Goal: Obtain resource: Obtain resource

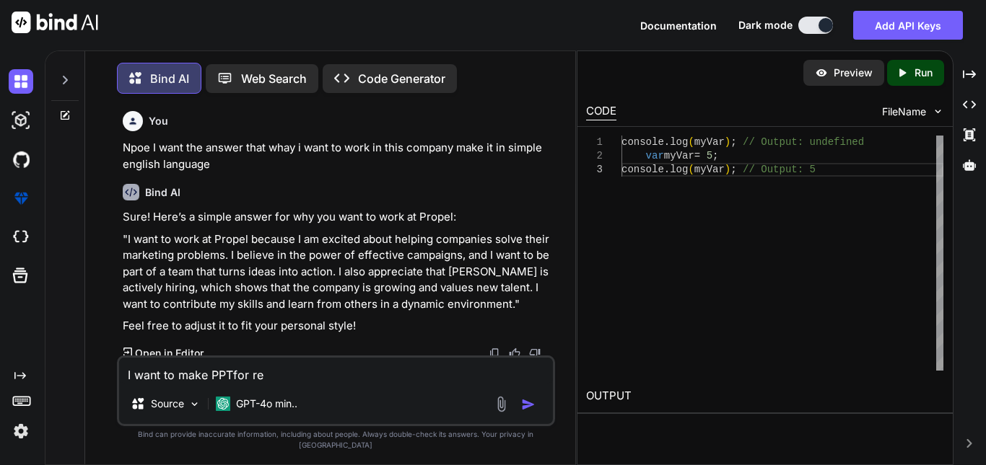
type textarea "I want to make PPTfor rea"
type textarea "x"
type textarea "I want to make PPTfor reaC"
type textarea "x"
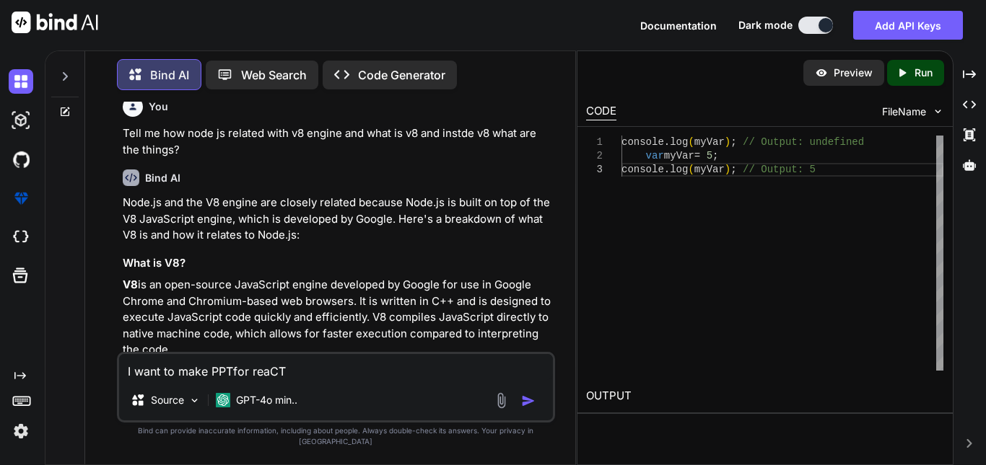
type textarea "I want to make PPTfor reaCTR"
type textarea "x"
type textarea "I want to make PPTfor reaCT"
type textarea "x"
type textarea "I want to make PPTfor reaC"
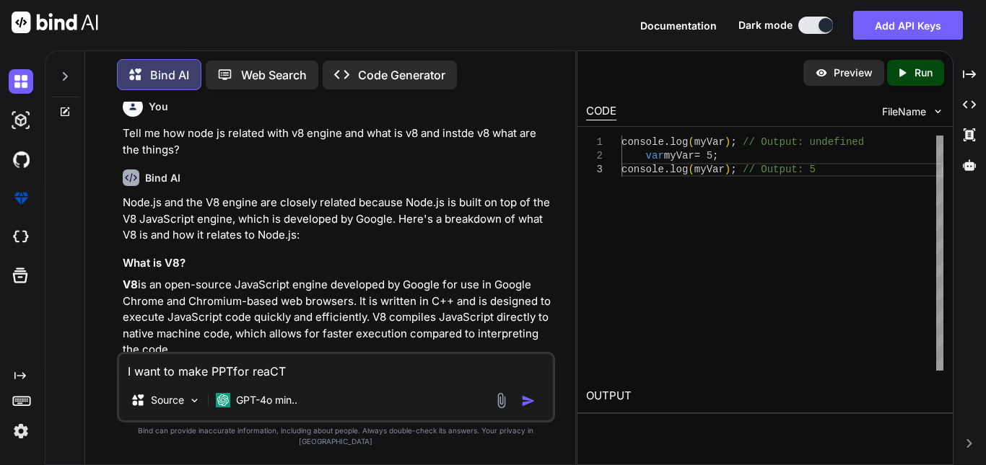
type textarea "x"
type textarea "I want to make PPTfor rea"
type textarea "x"
type textarea "I want to make PPTfor reac"
type textarea "x"
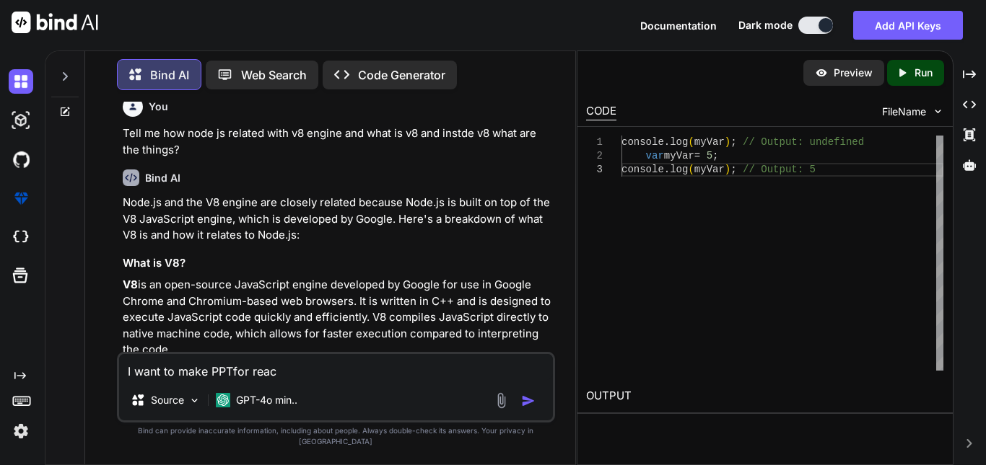
type textarea "I want to make PPTfor react"
type textarea "x"
type textarea "I want to make PPTfor react"
type textarea "x"
type textarea "I want to make PPTfor react b"
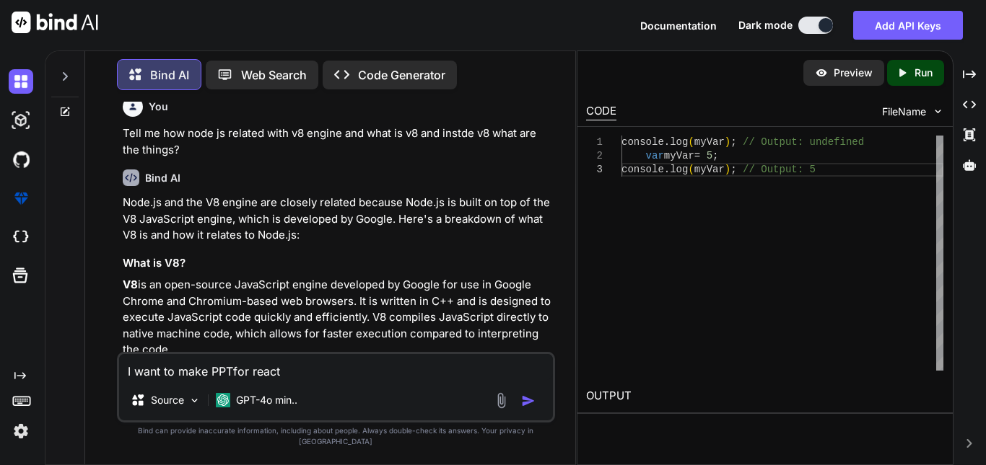
type textarea "x"
type textarea "I want to make PPTfor react ba"
type textarea "x"
type textarea "I want to make PPTfor react bac"
type textarea "x"
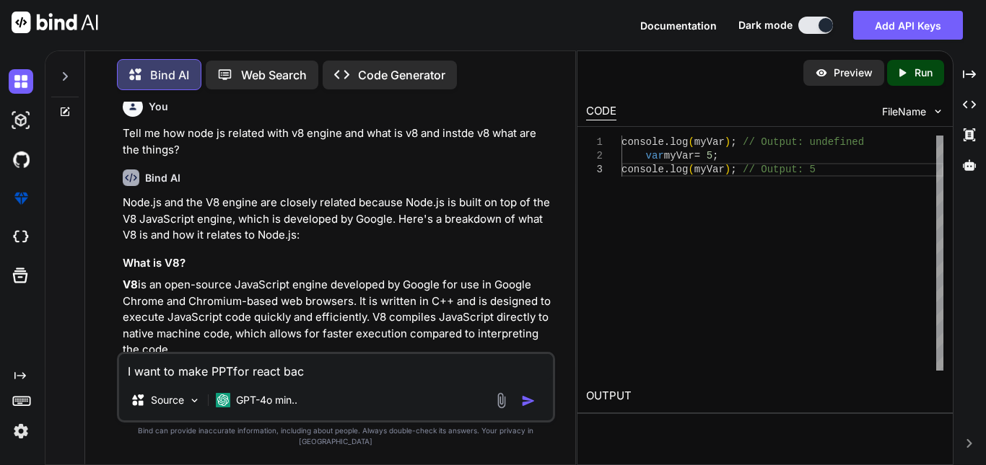
type textarea "I want to make PPTfor react baci"
type textarea "x"
type textarea "I want to make PPTfor react bacis"
type textarea "x"
type textarea "I want to make PPTfor react bacis"
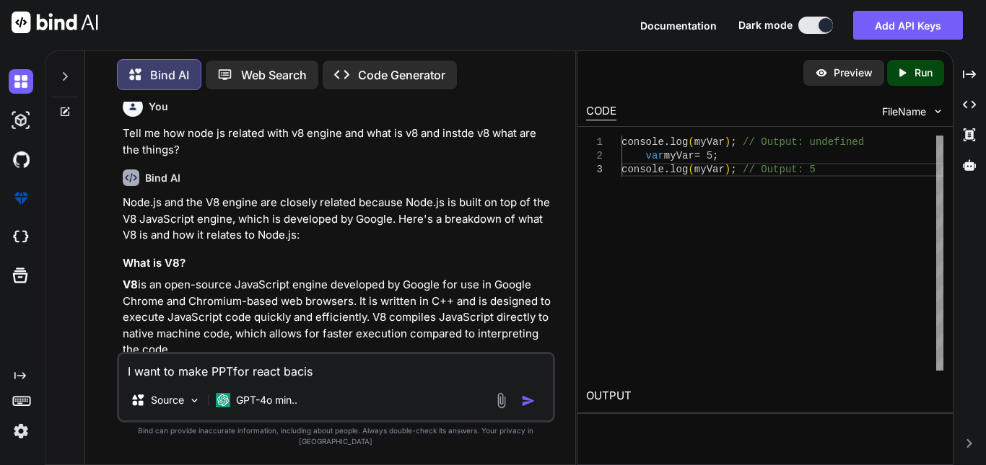
type textarea "x"
type textarea "I want to make PPTfor react bacis"
type textarea "x"
type textarea "I want to make PPTfor react baci"
type textarea "x"
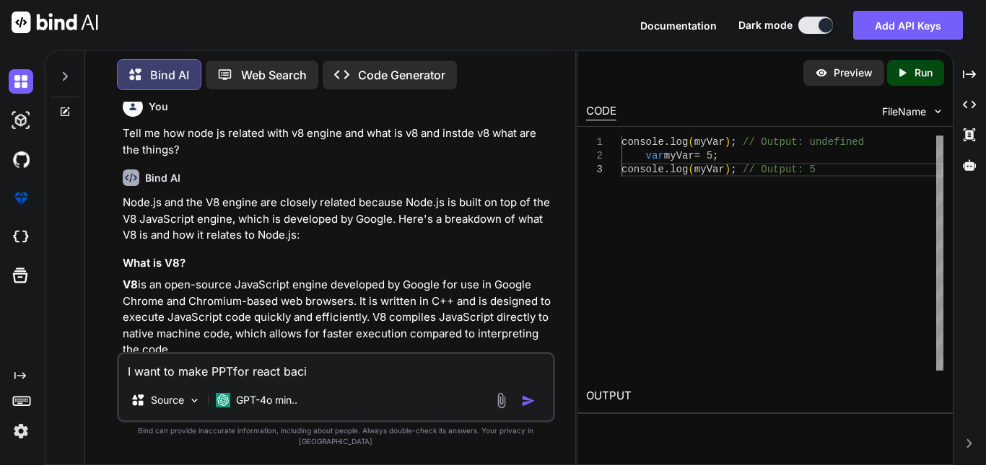
type textarea "I want to make PPTfor react bac"
type textarea "x"
type textarea "I want to make PPTfor react baci"
type textarea "x"
type textarea "I want to make PPTfor react bacic"
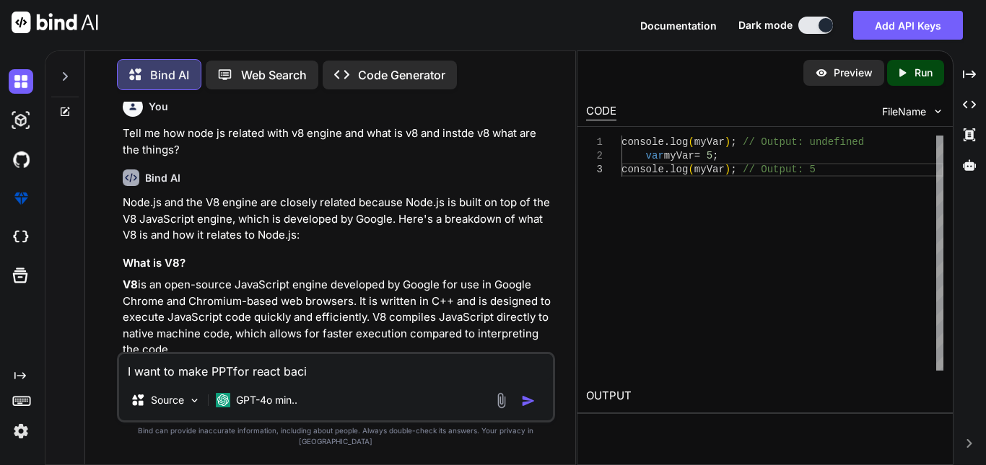
type textarea "x"
type textarea "I want to make PPTfor react bacics"
type textarea "x"
type textarea "I want to make PPTfor react bacics"
type textarea "x"
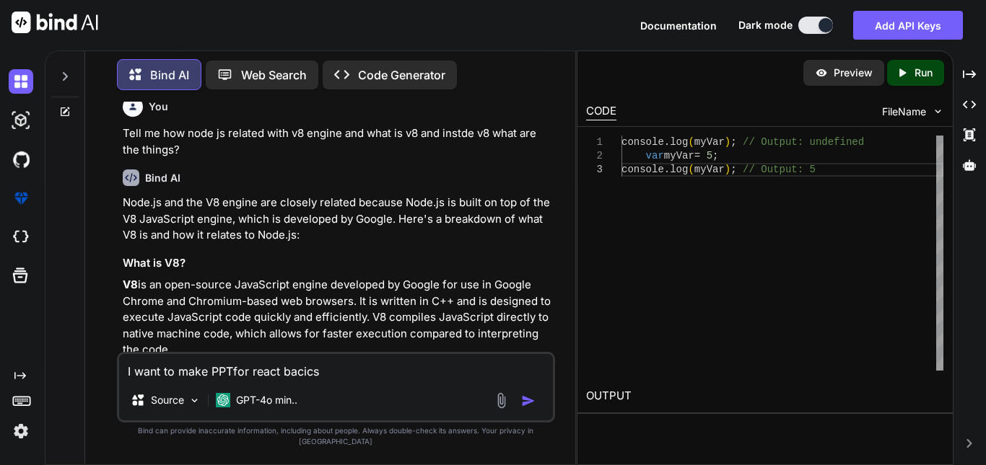
type textarea "I want to make PPTfor react"
type textarea "x"
type textarea "I want to make PPTfor react b"
type textarea "x"
type textarea "I want to make PPTfor react bA"
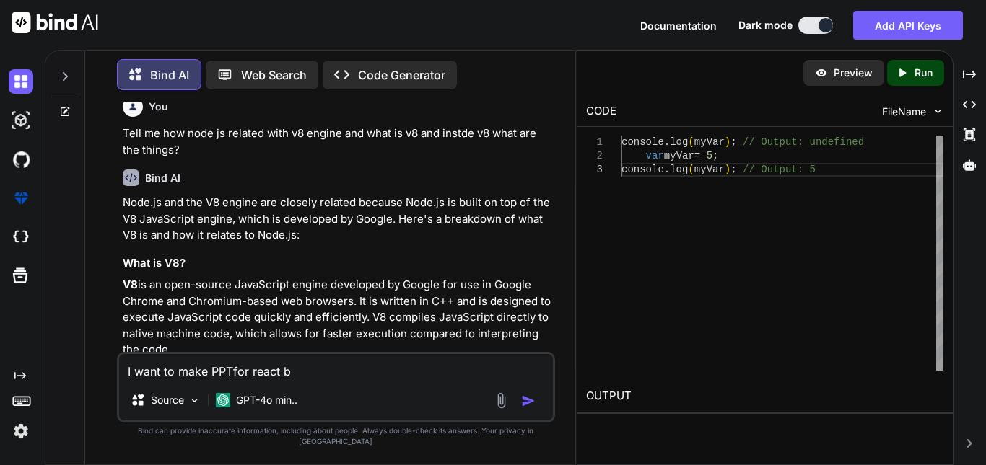
type textarea "x"
type textarea "I want to make PPTfor react b"
type textarea "x"
type textarea "I want to make PPTfor react ba"
type textarea "x"
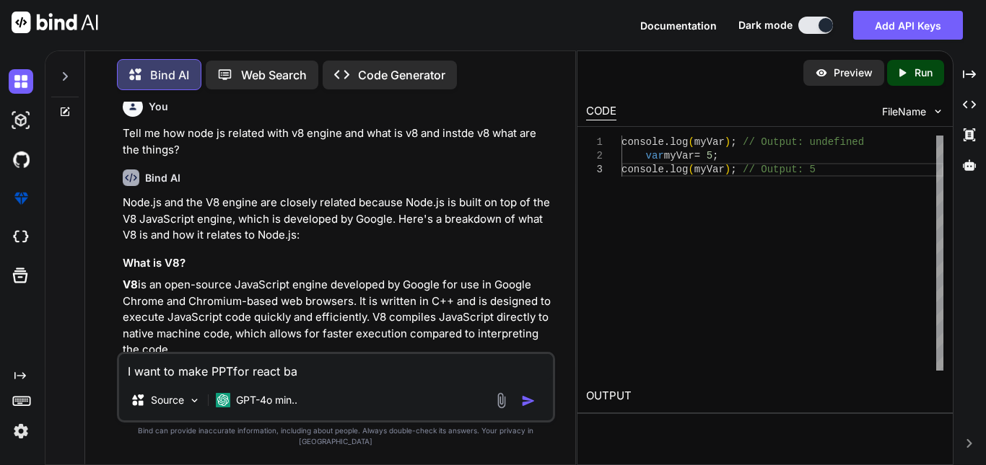
type textarea "I want to make PPTfor react bas"
type textarea "x"
type textarea "I want to make PPTfor react basi"
type textarea "x"
type textarea "I want to make PPTfor react basic"
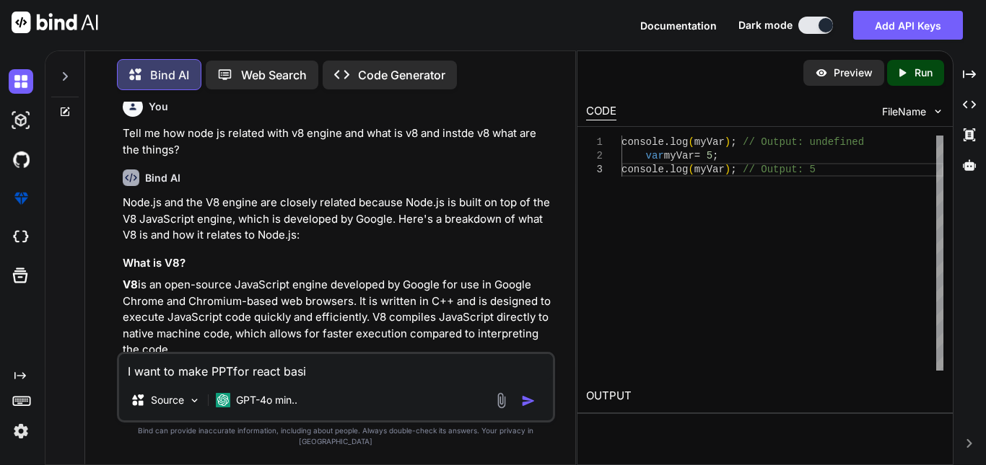
type textarea "x"
type textarea "I want to make PPTfor react basics"
type textarea "x"
type textarea "I want to make PPTfor react basics"
type textarea "x"
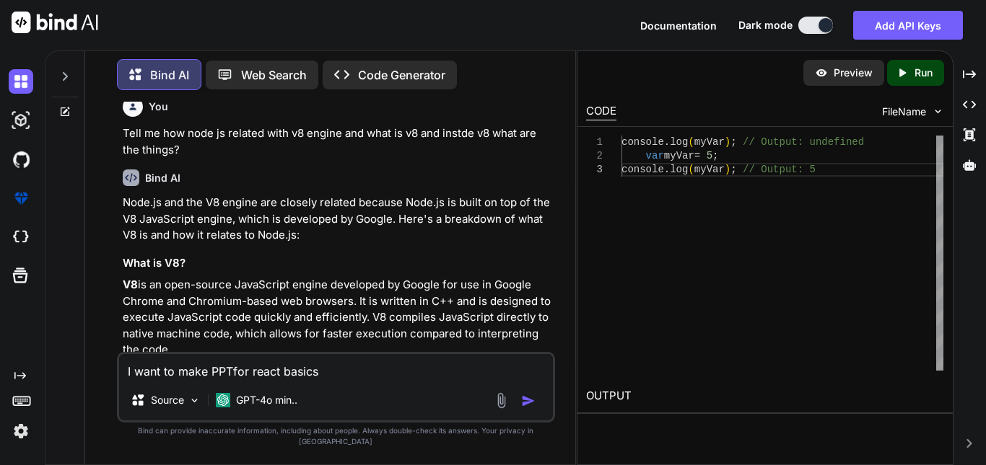
type textarea "I want to make PPTfor react basics p"
type textarea "x"
type textarea "I want to make PPTfor react basics pr"
type textarea "x"
type textarea "I want to make PPTfor react basics pro"
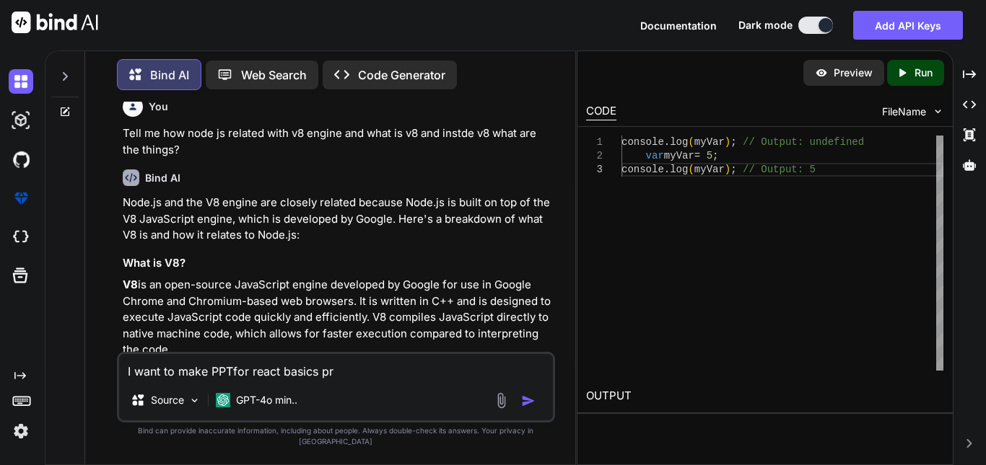
type textarea "x"
type textarea "I want to make PPTfor react basics prov"
type textarea "x"
type textarea "I want to make PPTfor react basics provi"
type textarea "x"
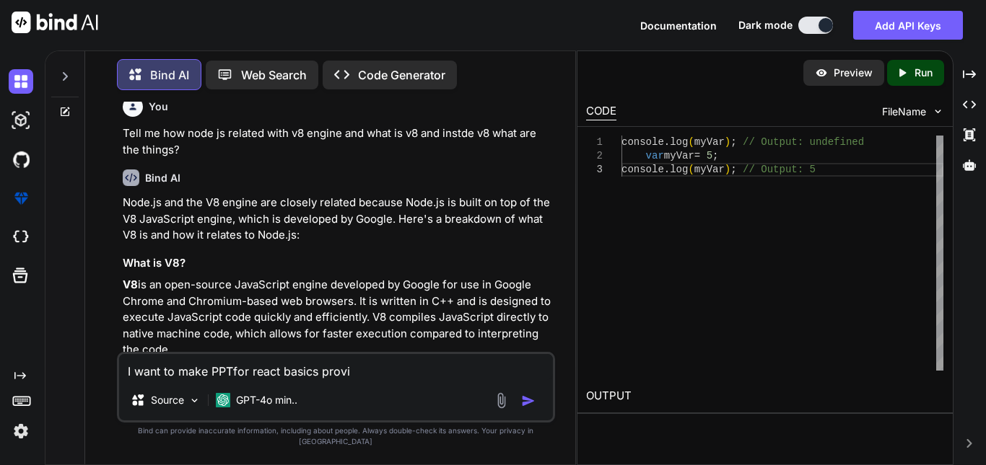
type textarea "I want to make PPTfor react basics provid"
type textarea "x"
type textarea "I want to make PPTfor react basics provide"
type textarea "x"
type textarea "I want to make PPTfor react basics provide"
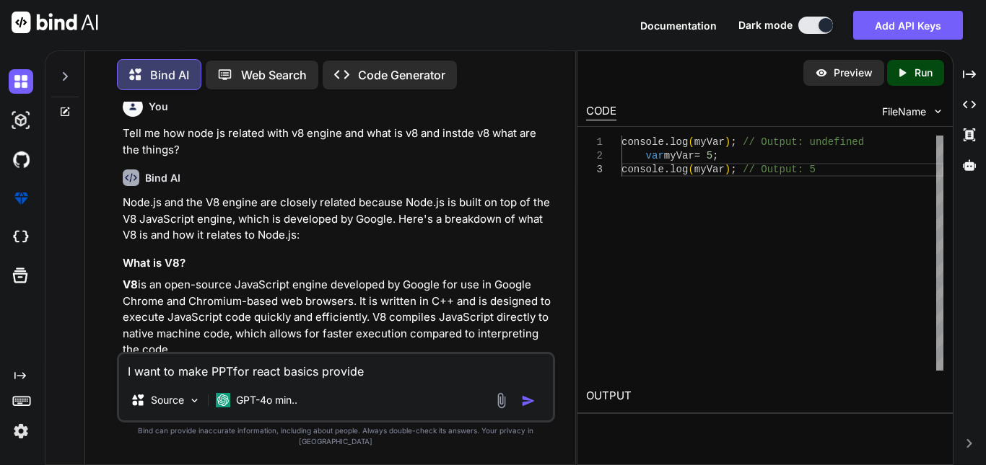
type textarea "x"
type textarea "I want to make PPTfor react basics provide m"
type textarea "x"
type textarea "I want to make PPTfor react basics provide me"
type textarea "x"
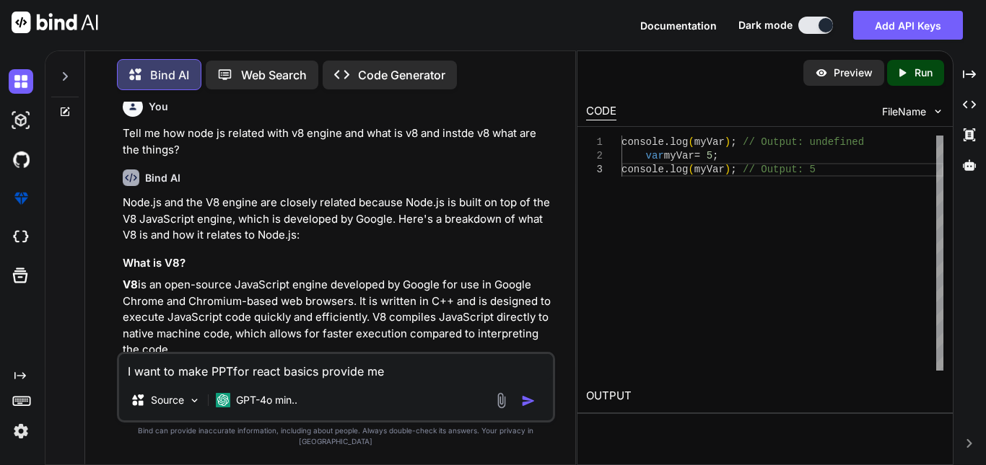
type textarea "I want to make PPTfor react basics provide me"
type textarea "x"
type textarea "I want to make PPTfor react basics provide me 1"
type textarea "x"
type textarea "I want to make PPTfor react basics provide me 10"
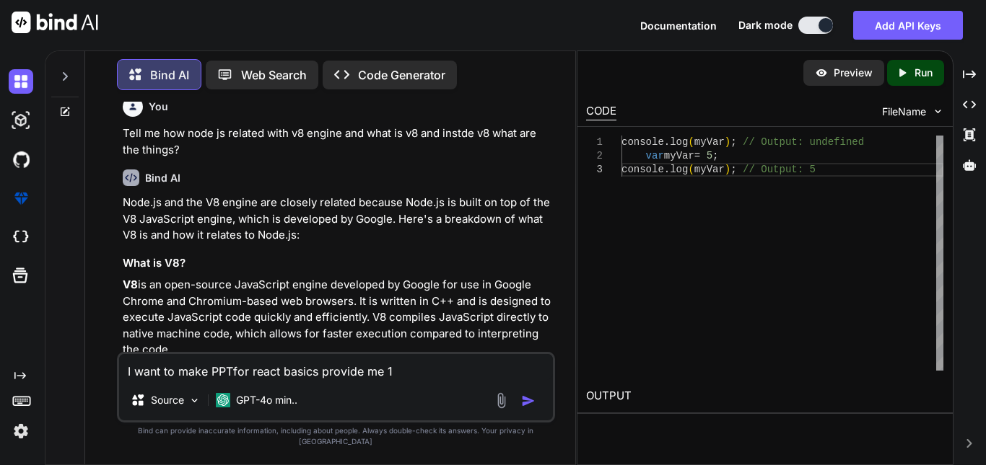
type textarea "x"
type textarea "I want to make PPTfor react basics provide me 10"
type textarea "x"
type textarea "I want to make PPTfor react basics provide me 10 h"
type textarea "x"
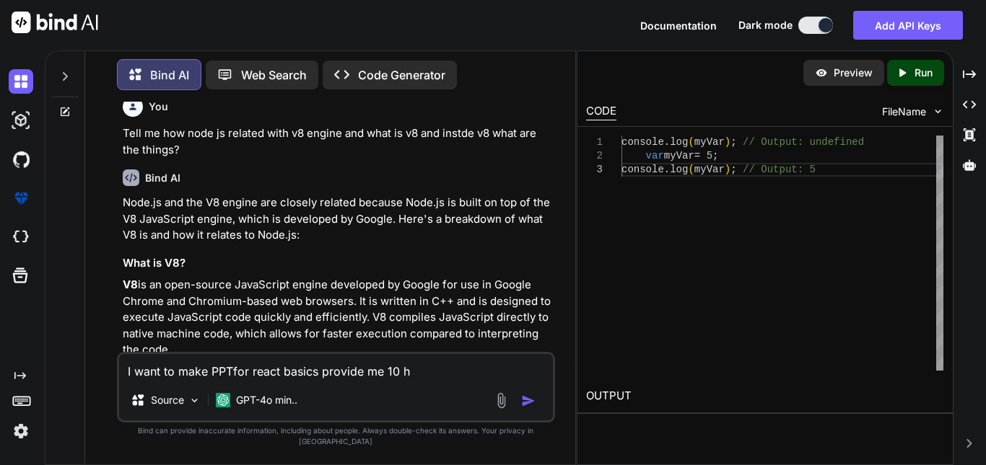
type textarea "I want to make PPTfor react basics provide me 10 he"
type textarea "x"
type textarea "I want to make PPTfor react basics provide me 10 hea"
type textarea "x"
type textarea "I want to make PPTfor react basics provide me 10 head"
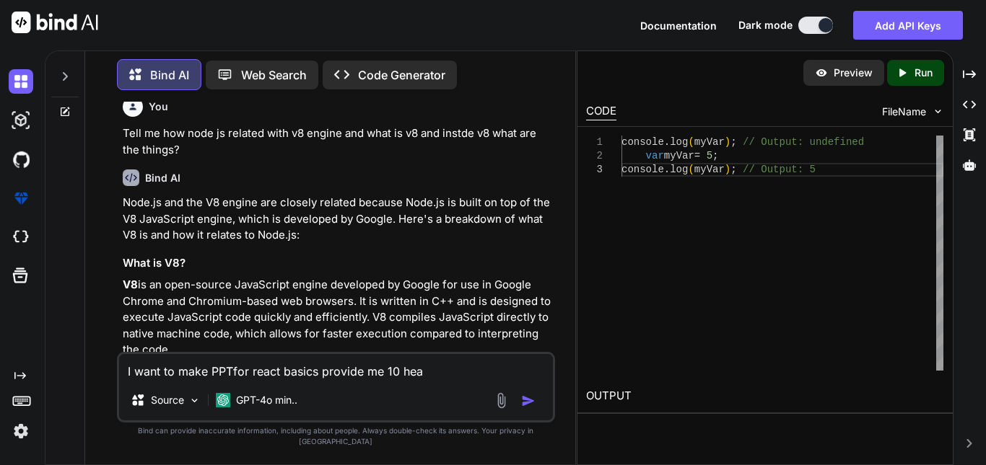
type textarea "x"
type textarea "I want to make PPTfor react basics provide me 10 headi"
type textarea "x"
type textarea "I want to make PPTfor react basics provide me 10 headin"
type textarea "x"
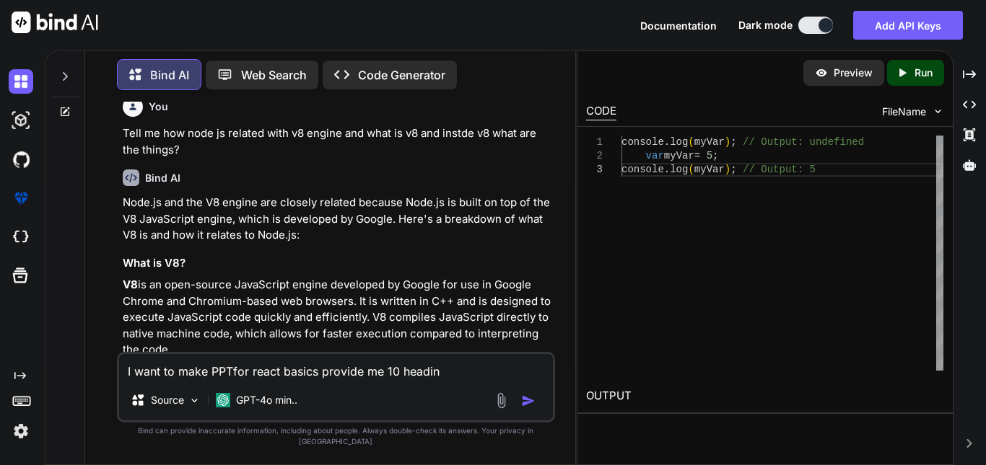
type textarea "I want to make PPTfor react basics provide me 10 heading"
type textarea "x"
type textarea "I want to make PPTfor react basics provide me 10 headings"
type textarea "x"
type textarea "I want to make PPTfor react basics provide me 10 headings"
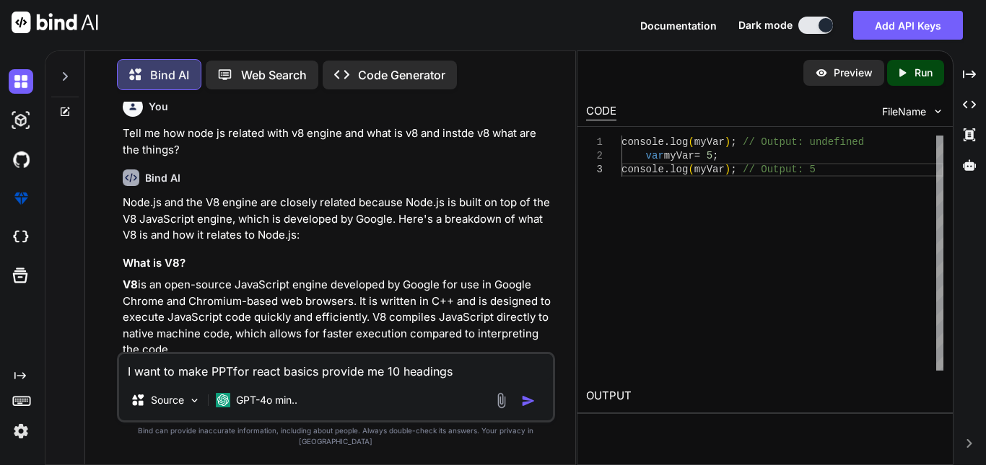
type textarea "x"
type textarea "I want to make PPTfor react basics provide me 10 headings a"
type textarea "x"
type textarea "I want to make PPTfor react basics provide me 10 headings an"
type textarea "x"
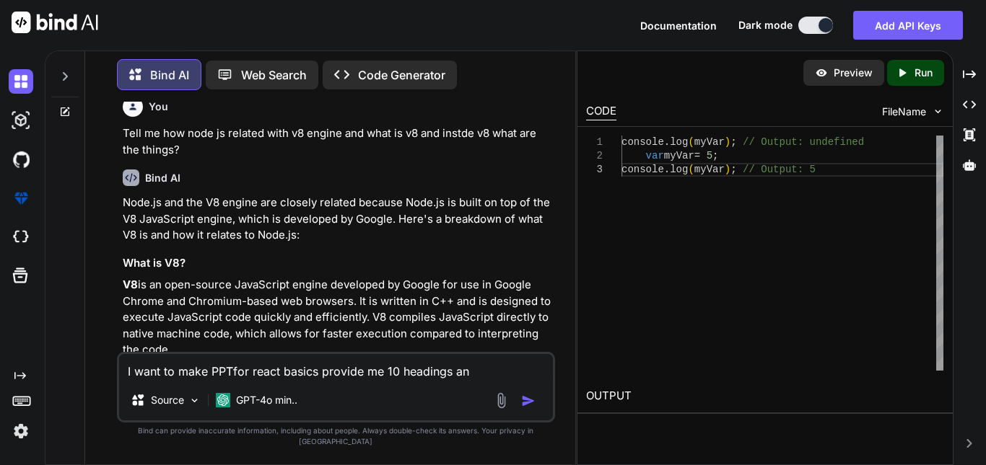
type textarea "I want to make PPTfor react basics provide me 10 headings and"
type textarea "x"
type textarea "I want to make PPTfor react basics provide me 10 headings and"
type textarea "x"
type textarea "I want to make PPTfor react basics provide me 10 headings and t"
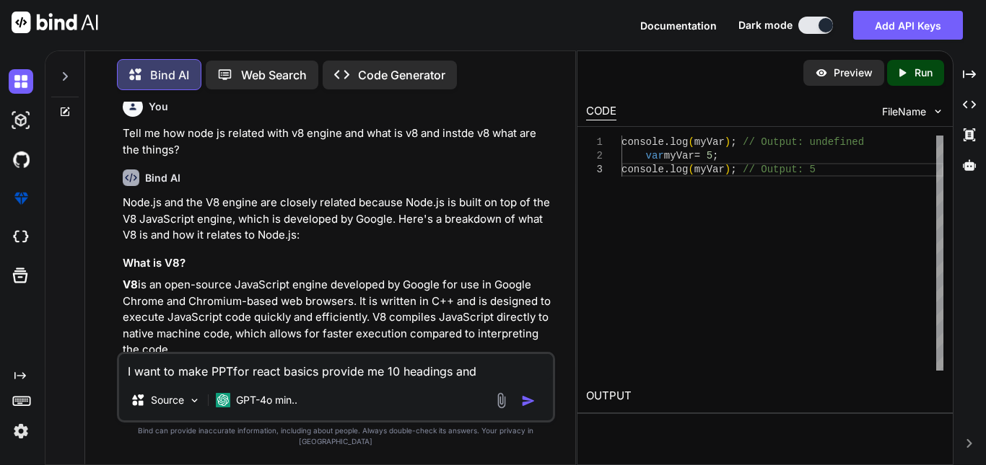
type textarea "x"
type textarea "I want to make PPTfor react basics provide me 10 headings and th"
type textarea "x"
type textarea "I want to make PPTfor react basics provide me 10 headings and the"
type textarea "x"
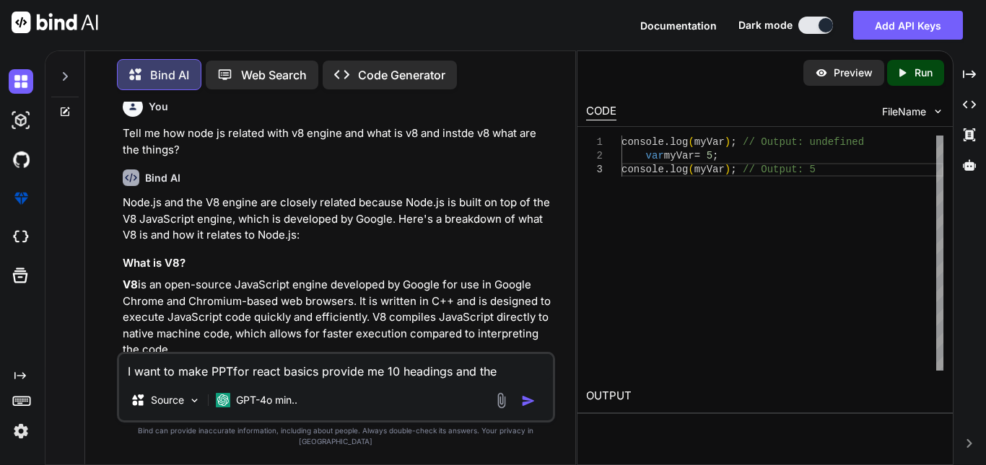
type textarea "I want to make PPTfor react basics provide me 10 headings and ther"
type textarea "x"
type textarea "I want to make PPTfor react basics provide me 10 headings and the"
type textarea "x"
type textarea "I want to make PPTfor react basics provide me 10 headings and thei"
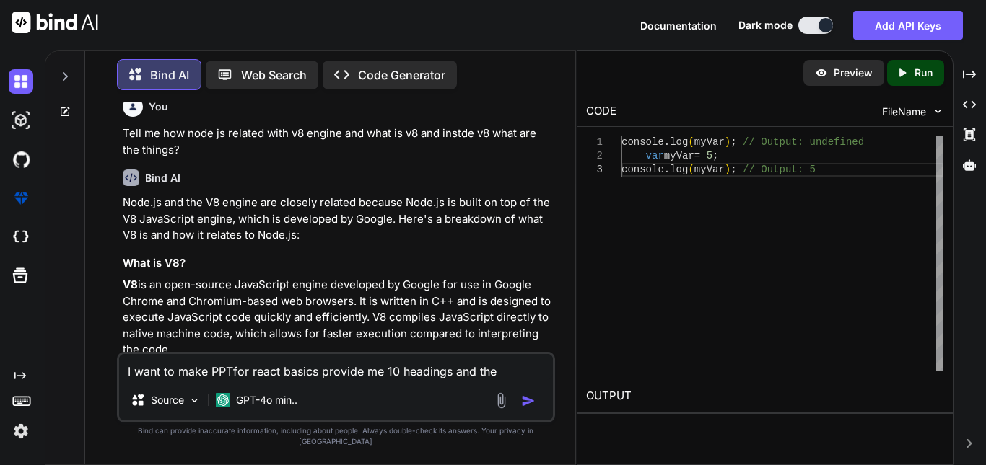
type textarea "x"
type textarea "I want to make PPTfor react basics provide me 10 headings and their"
type textarea "x"
type textarea "I want to make PPTfor react basics provide me 10 headings and their"
type textarea "x"
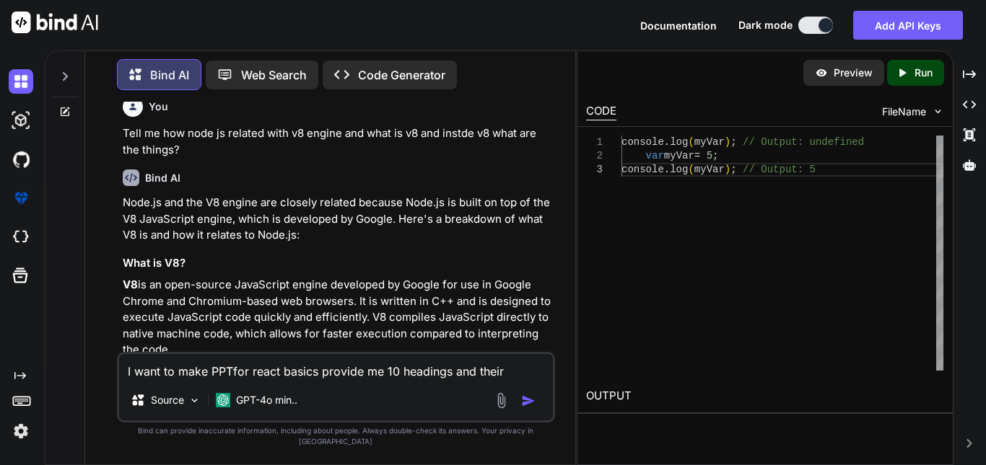
type textarea "I want to make PPTfor react basics provide me 10 headings and their s"
type textarea "x"
type textarea "I want to make PPTfor react basics provide me 10 headings and their su"
type textarea "x"
type textarea "I want to make PPTfor react basics provide me 10 headings and their sub"
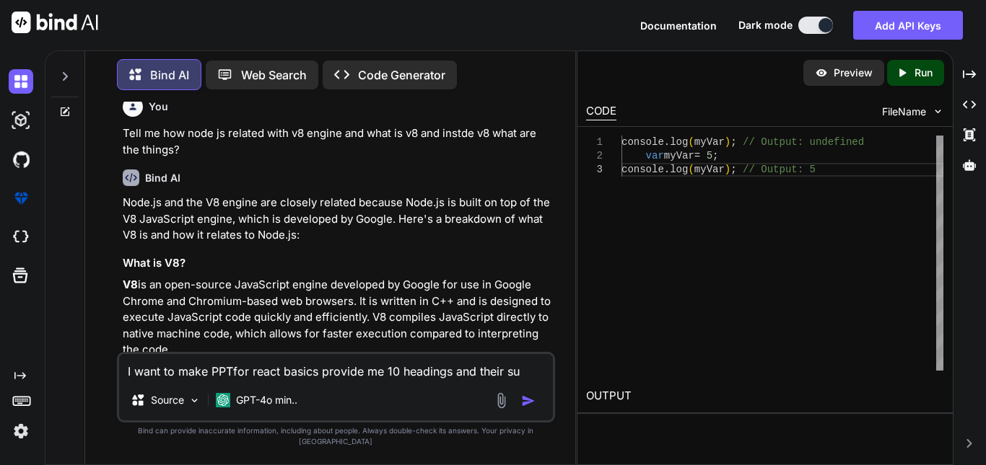
type textarea "x"
type textarea "I want to make PPTfor react basics provide me 10 headings and their subh"
type textarea "x"
type textarea "I want to make PPTfor react basics provide me 10 headings and their subhe"
type textarea "x"
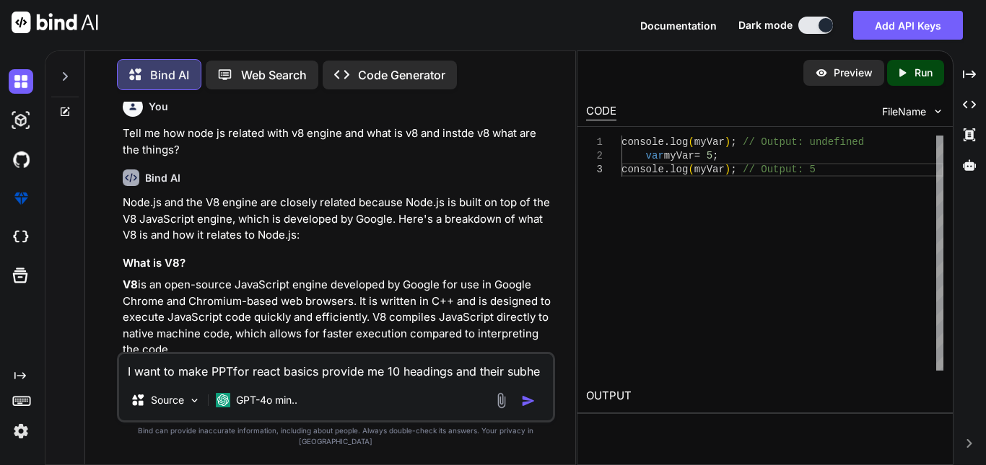
type textarea "I want to make PPTfor react basics provide me 10 headings and their subhea"
type textarea "x"
type textarea "I want to make PPTfor react basics provide me 10 headings and their subhead"
type textarea "x"
type textarea "I want to make PPTfor react basics provide me 10 headings and their subheadi"
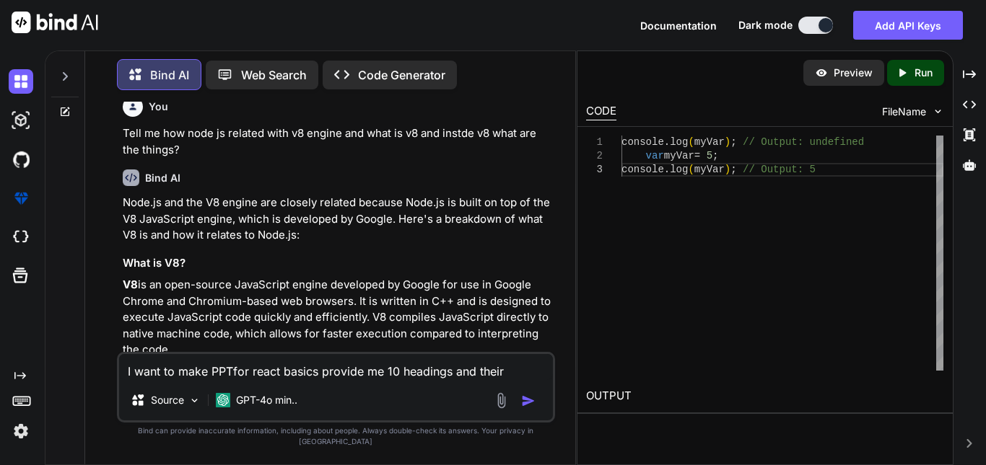
type textarea "x"
type textarea "I want to make PPTfor react basics provide me 10 headings and their subheadin"
type textarea "x"
type textarea "I want to make PPTfor react basics provide me 10 headings and their subheading"
type textarea "x"
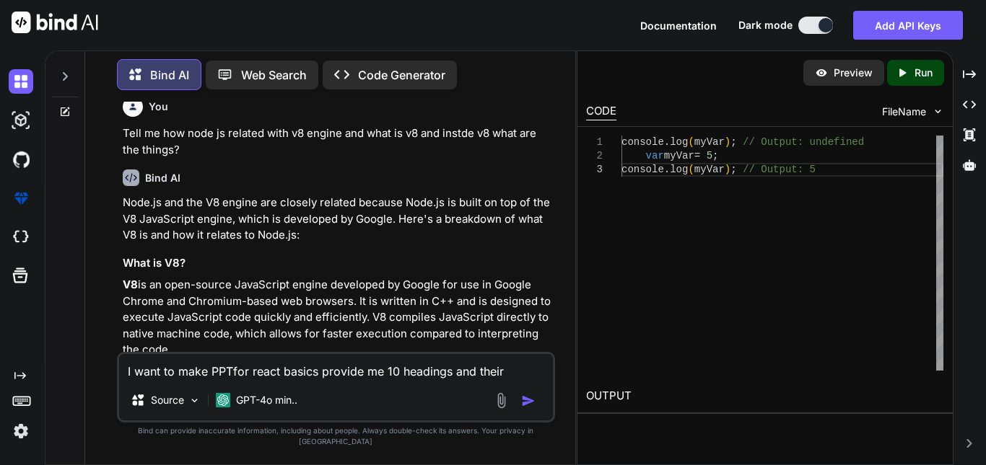
type textarea "I want to make PPTfor react basics provide me 10 headings and their subheadings"
type textarea "x"
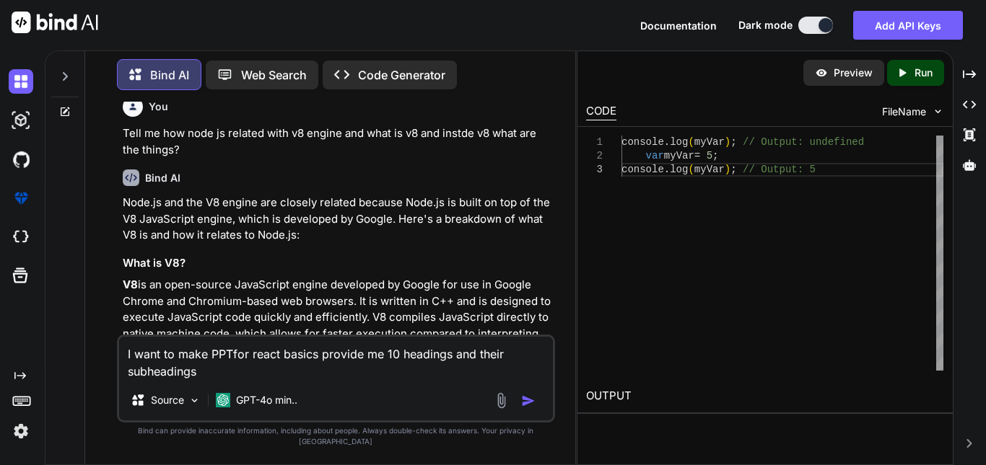
type textarea "I want to make PPTfor react basics provide me 10 headings and their subheadings"
type textarea "x"
type textarea "I want to make PPTfor react basics provide me 10 headings and their subheadings…"
type textarea "x"
type textarea "I want to make PPTfor react basics provide me 10 headings and their subheadings…"
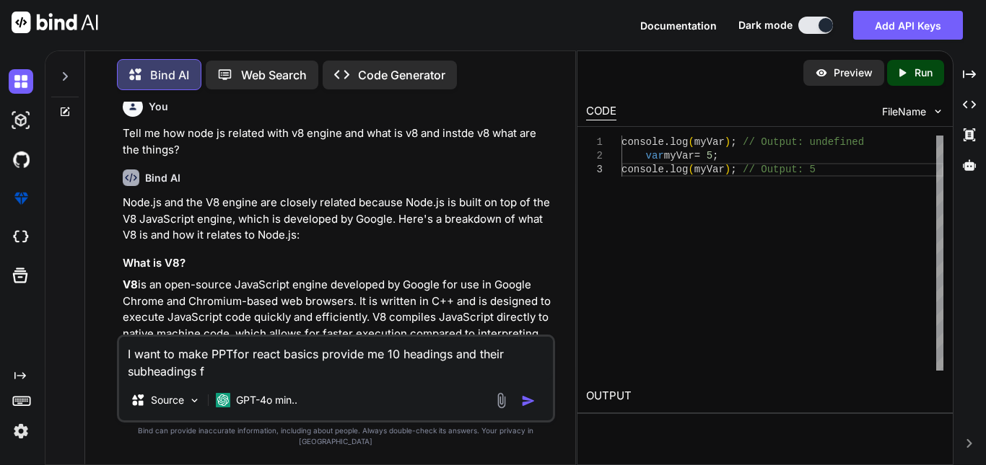
type textarea "x"
type textarea "I want to make PPTfor react basics provide me 10 headings and their subheadings…"
type textarea "x"
type textarea "I want to make PPTfor react basics provide me 10 headings and their subheadings…"
type textarea "x"
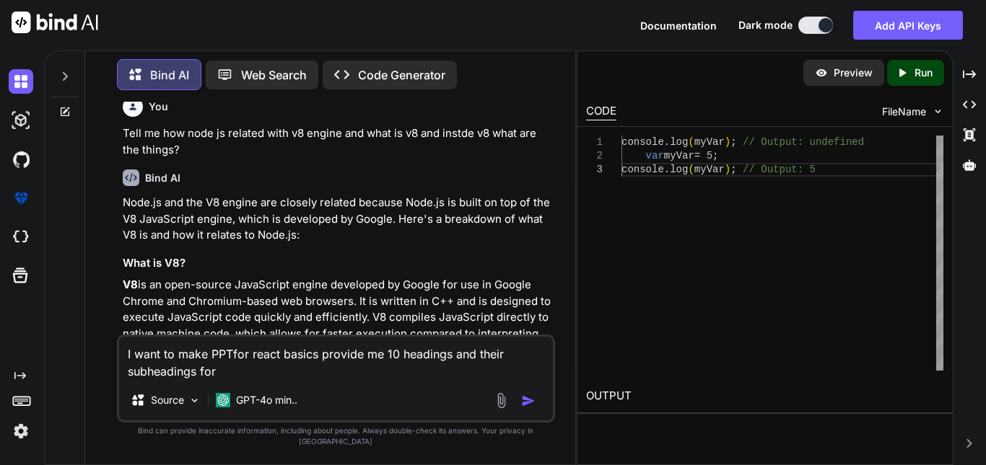
type textarea "I want to make PPTfor react basics provide me 10 headings and their subheadings…"
type textarea "x"
type textarea "I want to make PPTfor react basics provide me 10 headings and their subheadings…"
type textarea "x"
type textarea "I want to make PPTfor react basics provide me 10 headings and their subheadings…"
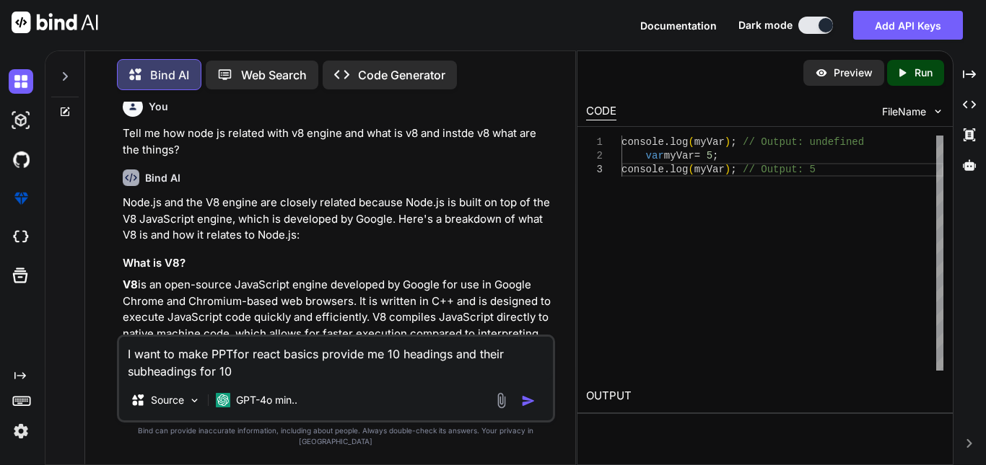
type textarea "x"
type textarea "I want to make PPTfor react basics provide me 10 headings and their subheadings…"
type textarea "x"
type textarea "I want to make PPTfor react basics provide me 10 headings and their subheadings…"
type textarea "x"
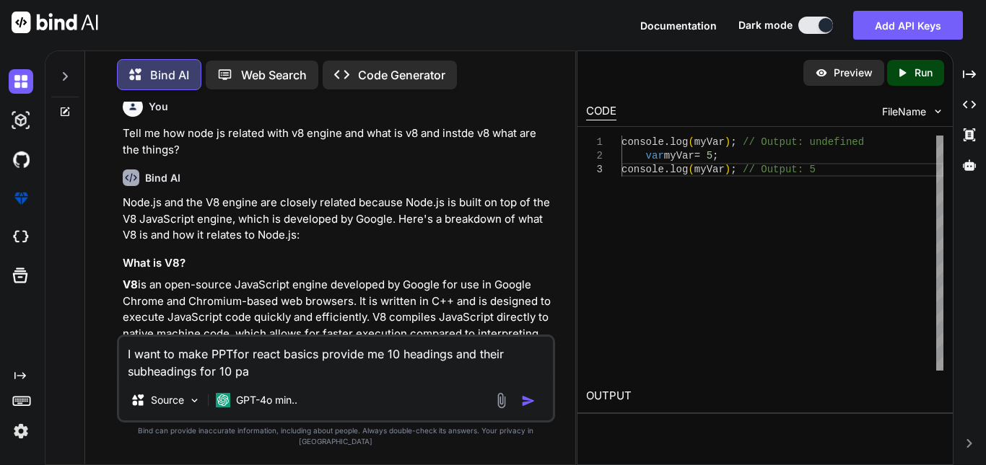
type textarea "I want to make PPTfor react basics provide me 10 headings and their subheadings…"
type textarea "x"
type textarea "I want to make PPTfor react basics provide me 10 headings and their subheadings…"
type textarea "x"
type textarea "I want to make PPTfor react basics provide me 10 headings and their subheadings…"
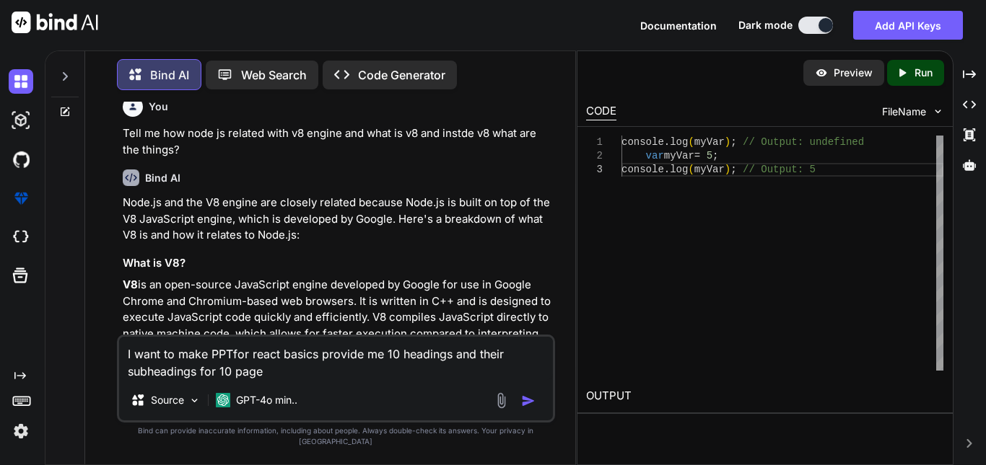
type textarea "x"
type textarea "I want to make PPTfor react basics provide me 10 headings and their subheadings…"
type textarea "x"
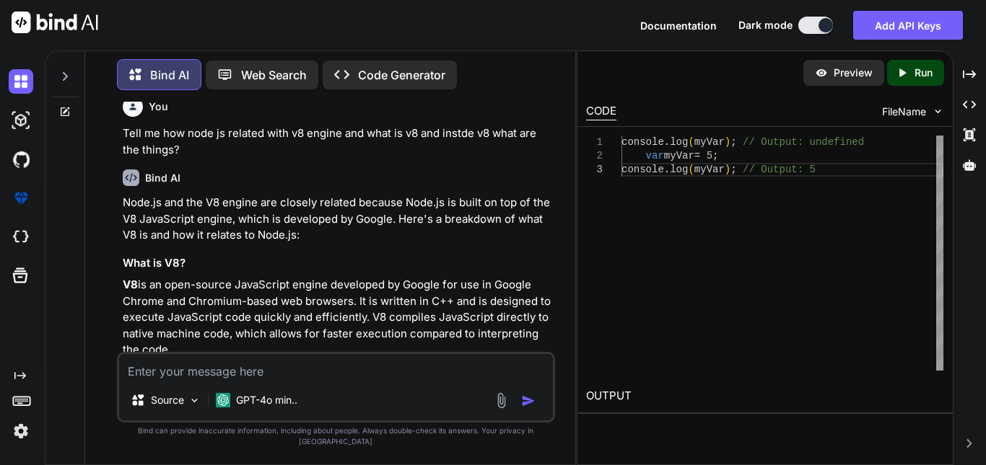
type textarea "x"
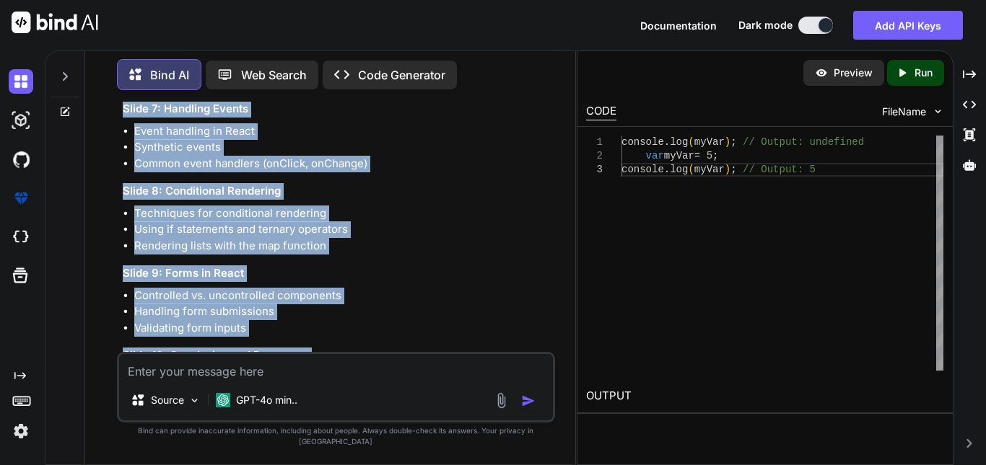
scroll to position [8840, 0]
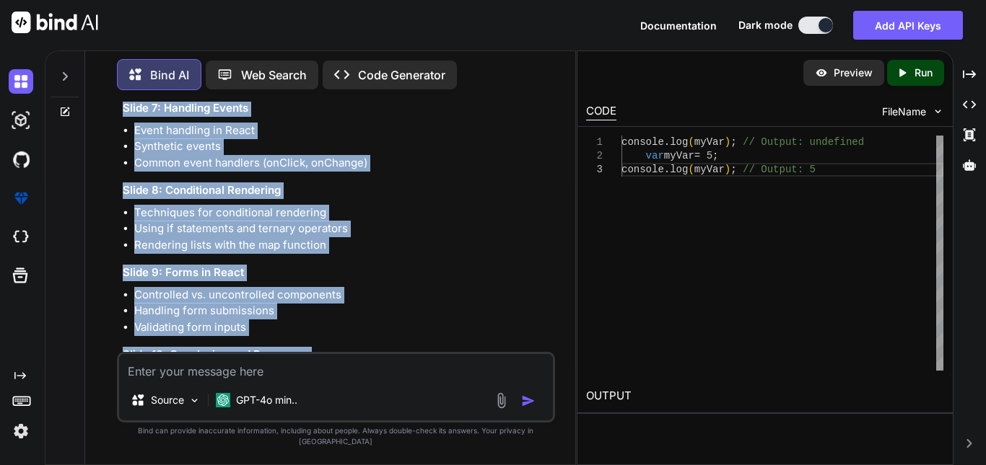
drag, startPoint x: 123, startPoint y: 243, endPoint x: 227, endPoint y: 288, distance: 113.1
click at [227, 288] on div "Sure! Here’s a suggested outline for a PowerPoint presentation on the basics of…" at bounding box center [337, 2] width 429 height 910
copy div "Slide 1: Introduction to React What is React? Brief history and development Imp…"
